Goal: Entertainment & Leisure: Consume media (video, audio)

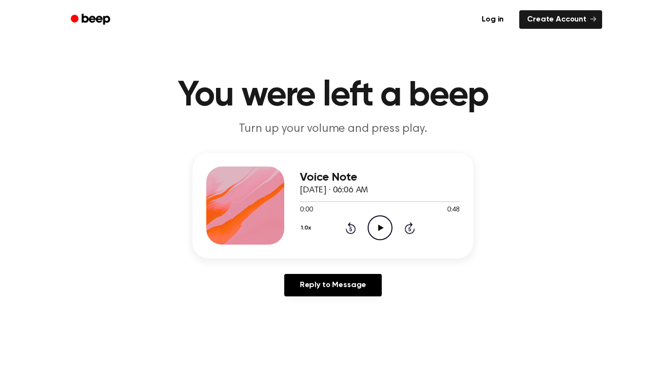
click at [382, 234] on icon "Play Audio" at bounding box center [380, 227] width 25 height 25
click at [379, 228] on icon "Pause Audio" at bounding box center [380, 227] width 25 height 25
click at [380, 230] on icon "Play Audio" at bounding box center [380, 227] width 25 height 25
click at [382, 231] on icon "Pause Audio" at bounding box center [380, 227] width 25 height 25
click at [383, 230] on icon "Play Audio" at bounding box center [380, 227] width 25 height 25
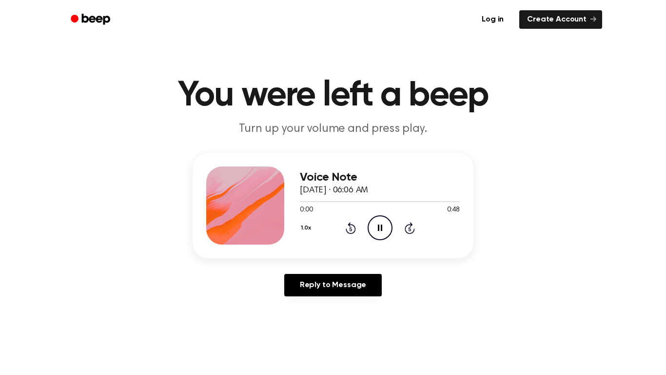
click at [388, 235] on icon "Pause Audio" at bounding box center [380, 227] width 25 height 25
click at [381, 231] on icon "Play Audio" at bounding box center [380, 227] width 25 height 25
click at [375, 233] on icon "Pause Audio" at bounding box center [380, 227] width 25 height 25
click at [308, 227] on button "1.0x" at bounding box center [307, 228] width 15 height 17
click at [440, 288] on div "Voice Note September 17, 2024 · 06:06 AM 0:00 0:48 Your browser does not suppor…" at bounding box center [333, 228] width 643 height 151
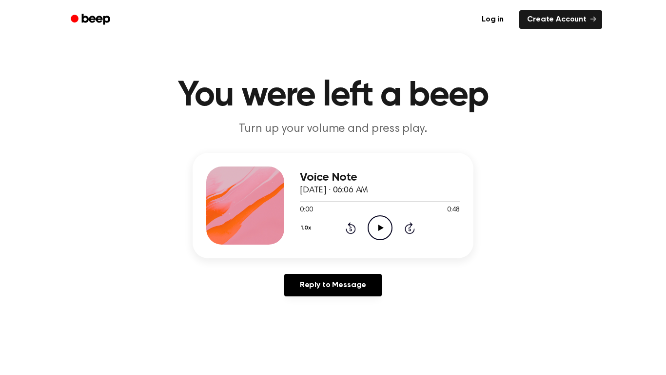
click at [375, 220] on icon "Play Audio" at bounding box center [380, 227] width 25 height 25
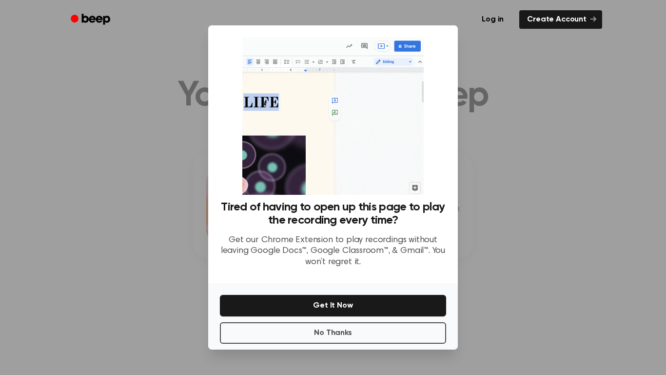
click at [493, 225] on div at bounding box center [333, 187] width 666 height 375
click at [294, 329] on button "No Thanks" at bounding box center [333, 332] width 226 height 21
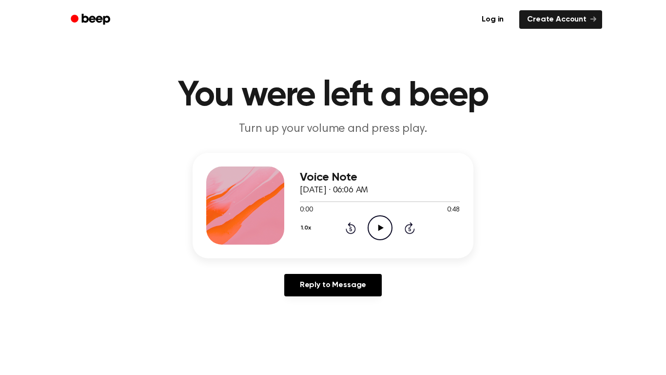
click at [383, 224] on icon "Play Audio" at bounding box center [380, 227] width 25 height 25
drag, startPoint x: 296, startPoint y: 201, endPoint x: 436, endPoint y: 203, distance: 140.0
click at [436, 203] on div at bounding box center [380, 201] width 160 height 8
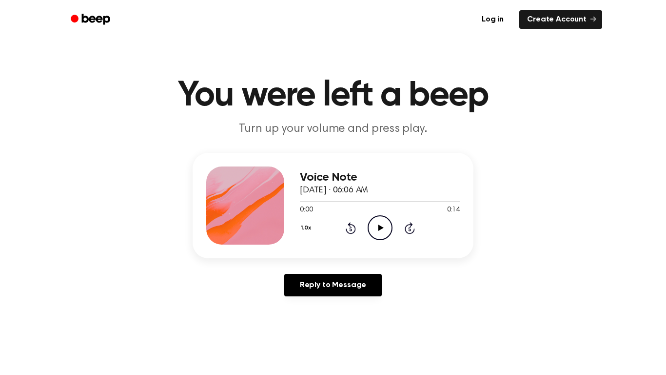
click at [376, 233] on icon "Play Audio" at bounding box center [380, 227] width 25 height 25
click at [376, 233] on icon "Pause Audio" at bounding box center [380, 227] width 25 height 25
click at [377, 233] on icon "Play Audio" at bounding box center [380, 227] width 25 height 25
